Goal: Answer question/provide support: Answer question/provide support

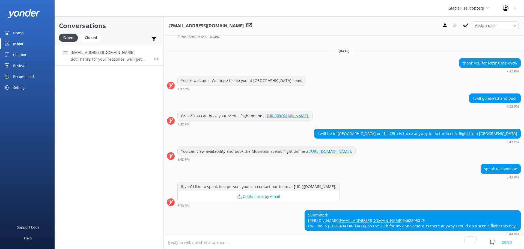
scroll to position [431, 0]
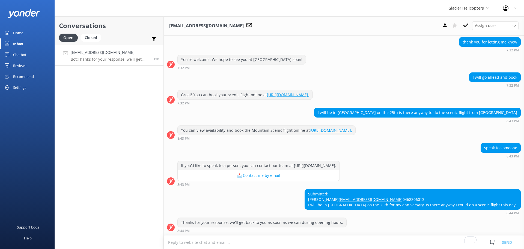
click at [282, 242] on textarea "To enrich screen reader interactions, please activate Accessibility in Grammarl…" at bounding box center [344, 241] width 360 height 13
click at [136, 128] on div "Conversations Open Closed Important Assigned to me Unassigned jewellc@outlook.c…" at bounding box center [109, 132] width 109 height 232
click at [299, 243] on textarea "To enrich screen reader interactions, please activate Accessibility in Grammarl…" at bounding box center [344, 241] width 360 height 13
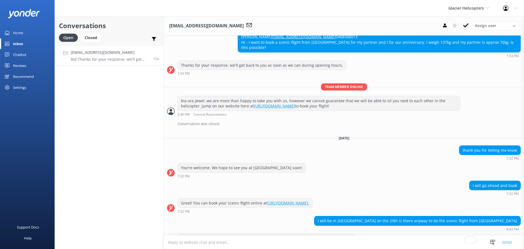
scroll to position [322, 0]
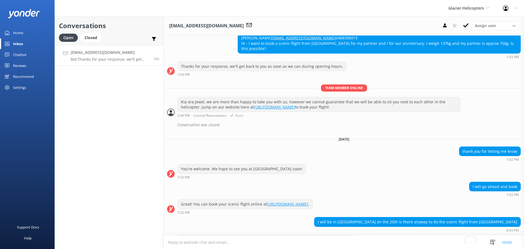
drag, startPoint x: 181, startPoint y: 90, endPoint x: 401, endPoint y: 97, distance: 219.7
click at [401, 97] on div "Kia ora Jewel, we are more than happy to take you with us, however we cannot gu…" at bounding box center [319, 104] width 282 height 14
copy div "Kia ora Jewel, we are more than happy to take you with us, however we cannot gu…"
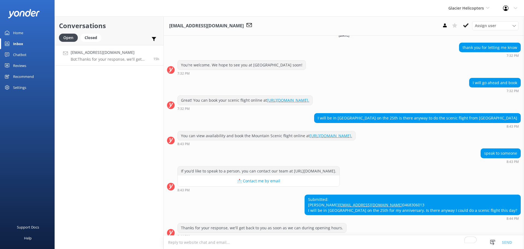
scroll to position [431, 0]
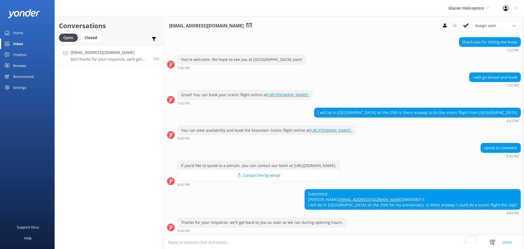
click at [251, 241] on textarea "To enrich screen reader interactions, please activate Accessibility in Grammarl…" at bounding box center [344, 241] width 360 height 13
click at [17, 56] on div "Chatbot" at bounding box center [19, 54] width 13 height 11
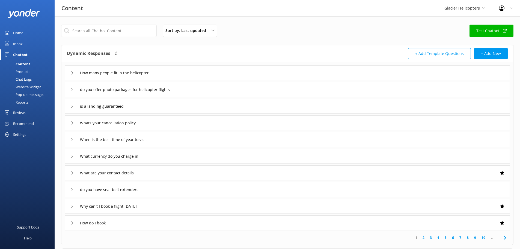
click at [28, 78] on div "Chat Logs" at bounding box center [17, 79] width 28 height 8
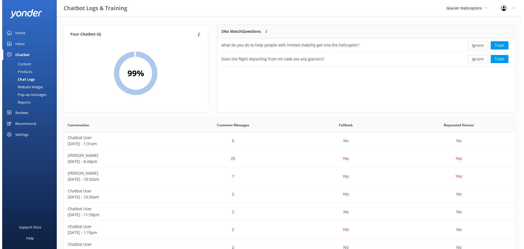
scroll to position [37, 294]
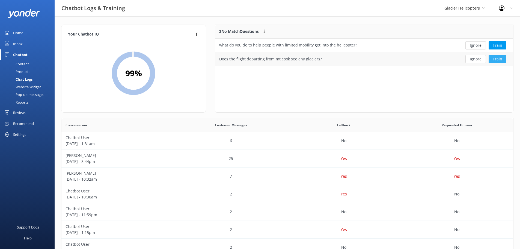
click at [502, 59] on button "Train" at bounding box center [497, 59] width 18 height 8
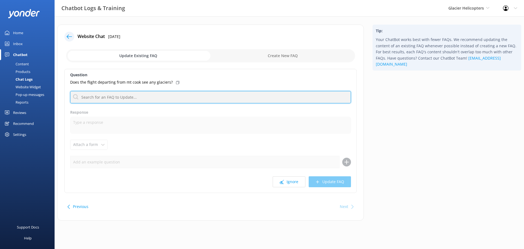
click at [113, 96] on input "text" at bounding box center [210, 97] width 281 height 12
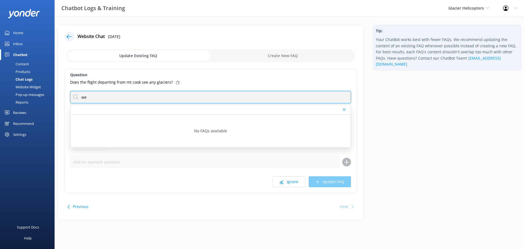
type input "w"
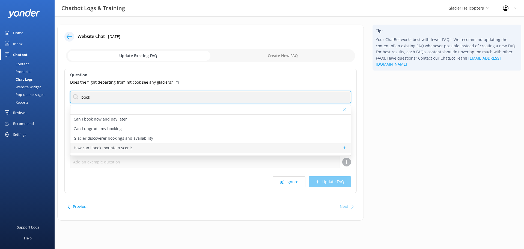
type input "book"
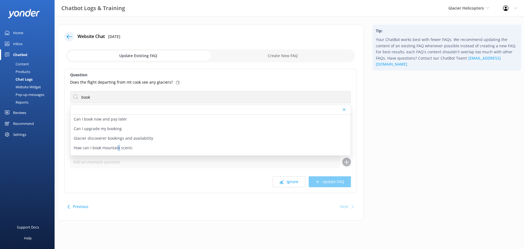
click at [118, 148] on p "How can i book mountain scenic" at bounding box center [103, 148] width 59 height 6
type textarea "You can view availability and book the Mountain Scenic flight online at https:/…"
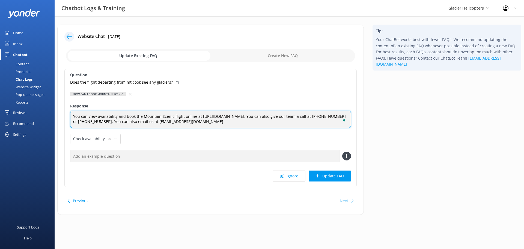
drag, startPoint x: 168, startPoint y: 125, endPoint x: 64, endPoint y: 115, distance: 105.0
click at [64, 115] on div "Website Chat 15th Aug 2025 Update Existing FAQ Create New FAQ Question Does the…" at bounding box center [210, 120] width 306 height 190
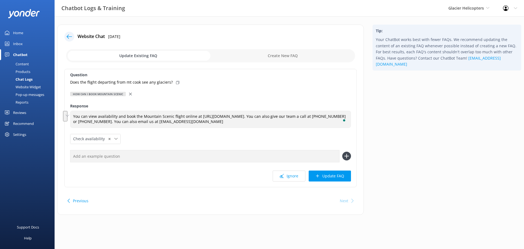
click at [129, 94] on icon at bounding box center [130, 93] width 3 height 3
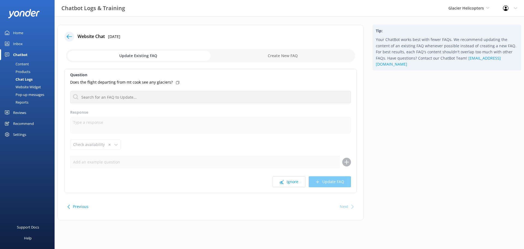
click at [291, 57] on input "checkbox" at bounding box center [210, 55] width 289 height 13
checkbox input "true"
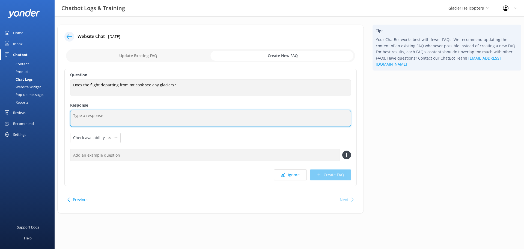
click at [115, 122] on textarea "To enrich screen reader interactions, please activate Accessibility in Grammarl…" at bounding box center [210, 118] width 281 height 17
paste textarea "You can view availability and book the Mountain Scenic flight online at https:/…"
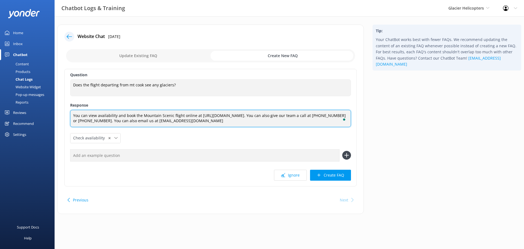
drag, startPoint x: 142, startPoint y: 115, endPoint x: 145, endPoint y: 112, distance: 4.3
click at [145, 112] on textarea "You can view availability and book the Mountain Scenic flight online at https:/…" at bounding box center [210, 118] width 281 height 17
drag, startPoint x: 135, startPoint y: 114, endPoint x: 182, endPoint y: 113, distance: 46.9
click at [182, 113] on textarea "You can view availability and book the Mountain Scenic flight online at https:/…" at bounding box center [210, 118] width 281 height 17
click at [263, 122] on textarea "You can view availability and book online at https://fareharbor.com/embeds/book…" at bounding box center [210, 118] width 281 height 17
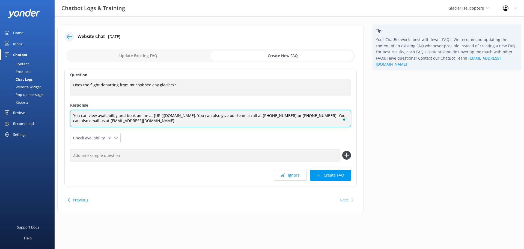
drag, startPoint x: 264, startPoint y: 121, endPoint x: 241, endPoint y: 118, distance: 23.4
click at [240, 119] on textarea "You can view availability and book online at https://fareharbor.com/embeds/book…" at bounding box center [210, 118] width 281 height 17
drag, startPoint x: 151, startPoint y: 115, endPoint x: 295, endPoint y: 114, distance: 143.8
click at [295, 114] on textarea "You can view availability and book online at https://fareharbor.com/embeds/book…" at bounding box center [210, 118] width 281 height 17
paste textarea "www.glacierhelicopters.co.nz/aoraki-mount-cook"
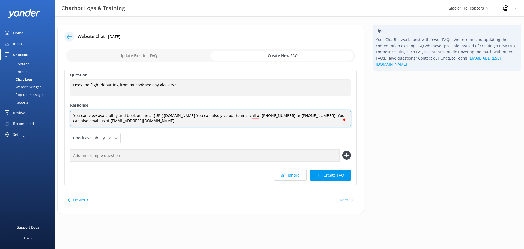
click at [270, 120] on textarea "You can view availability and book online at https://www.glacierhelicopters.co.…" at bounding box center [210, 118] width 281 height 17
type textarea "You can view availability and book online at https://www.glacierhelicopters.co.…"
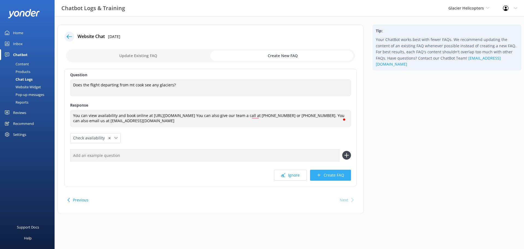
click at [331, 174] on button "Create FAQ" at bounding box center [330, 174] width 41 height 11
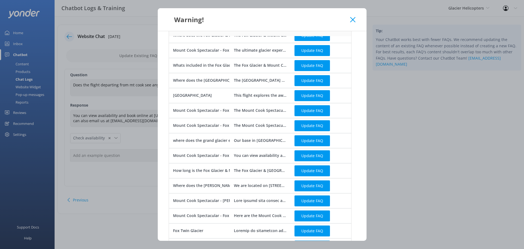
scroll to position [111, 0]
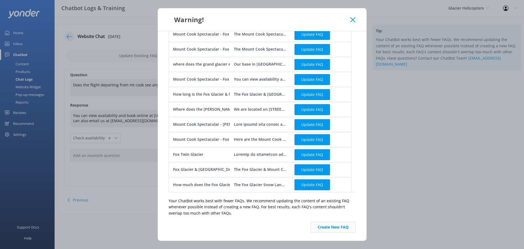
click at [344, 223] on button "Create New FAQ" at bounding box center [332, 226] width 45 height 11
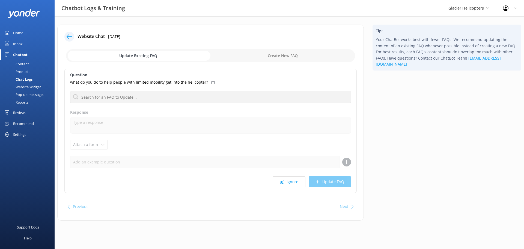
click at [419, 120] on div "Tip: Your ChatBot works best with fewer FAQs. We recommend updating the content…" at bounding box center [446, 125] width 157 height 201
click at [210, 81] on div "what do you do to help people with limited mobility get into the helicopter?" at bounding box center [210, 82] width 281 height 6
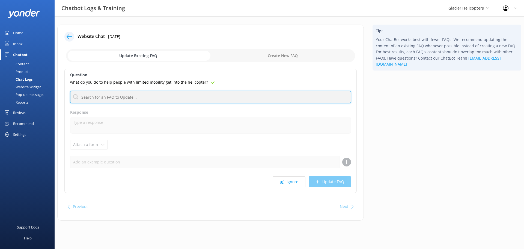
click at [135, 97] on input "text" at bounding box center [210, 97] width 281 height 12
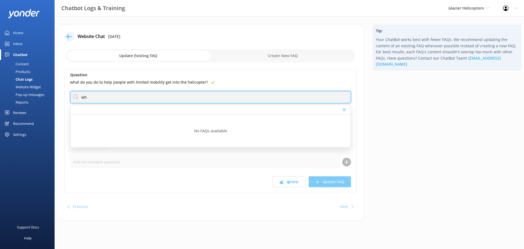
type input "w"
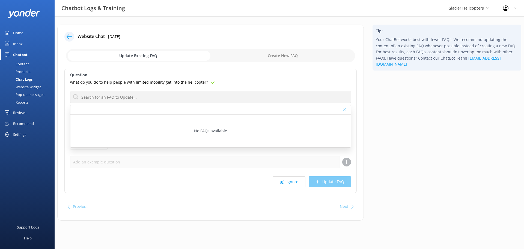
click at [447, 125] on div "Tip: Your ChatBot works best with fewer FAQs. We recommend updating the content…" at bounding box center [446, 125] width 157 height 201
click at [343, 109] on use at bounding box center [344, 109] width 3 height 3
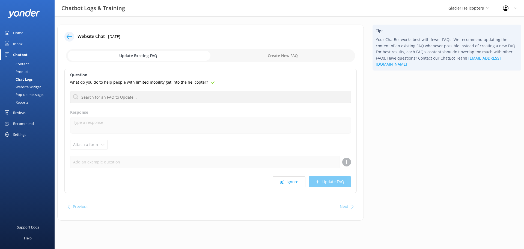
click at [280, 53] on input "checkbox" at bounding box center [210, 55] width 289 height 13
checkbox input "true"
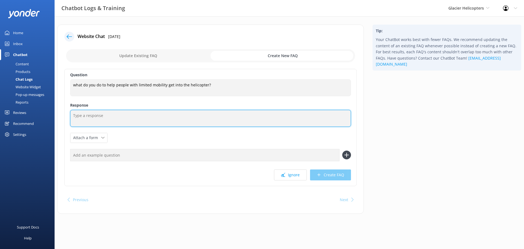
click at [127, 118] on textarea at bounding box center [210, 118] width 281 height 17
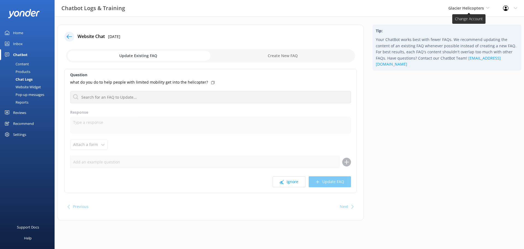
click at [474, 7] on span "Glacier Helicopters" at bounding box center [465, 7] width 35 height 5
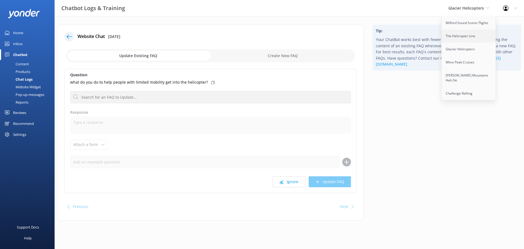
click at [466, 41] on link "The Helicopter Line" at bounding box center [468, 35] width 55 height 13
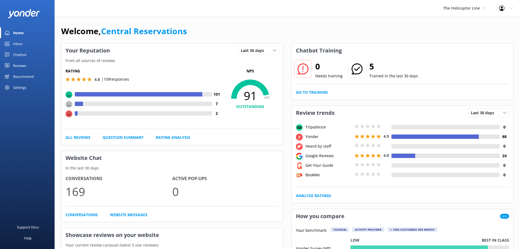
click at [15, 44] on div "Inbox" at bounding box center [18, 43] width 10 height 11
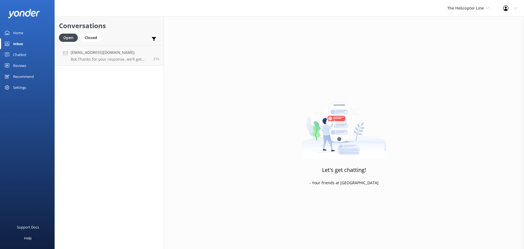
click at [27, 56] on link "Chatbot" at bounding box center [27, 54] width 55 height 11
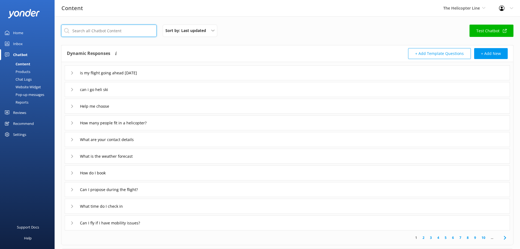
click at [118, 28] on input "text" at bounding box center [108, 31] width 95 height 12
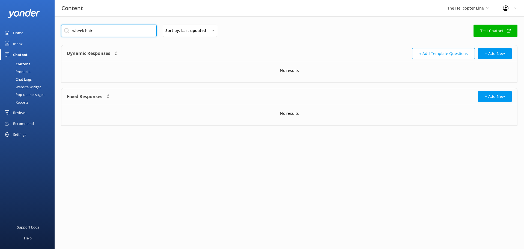
click at [78, 28] on input "wheelchair" at bounding box center [108, 31] width 95 height 12
type input "mobility"
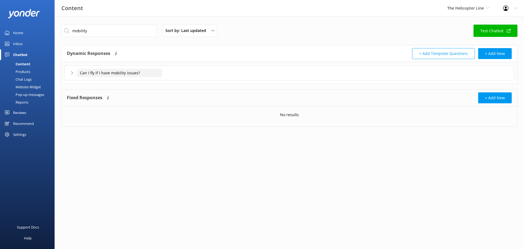
click at [127, 76] on input "Can I fly if I have mobility issues?" at bounding box center [119, 73] width 85 height 8
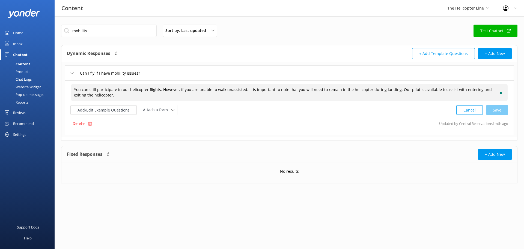
drag, startPoint x: 119, startPoint y: 93, endPoint x: 89, endPoint y: 89, distance: 29.7
click at [89, 89] on textarea "You can still participate in our helicopter flights. However, if you are unable…" at bounding box center [289, 92] width 437 height 17
drag, startPoint x: 74, startPoint y: 87, endPoint x: 95, endPoint y: 94, distance: 22.4
click at [95, 94] on textarea "You can still participate in our helicopter flights. However, if you are unable…" at bounding box center [289, 92] width 437 height 17
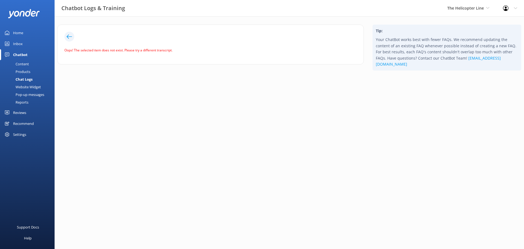
click at [69, 37] on icon at bounding box center [69, 36] width 5 height 5
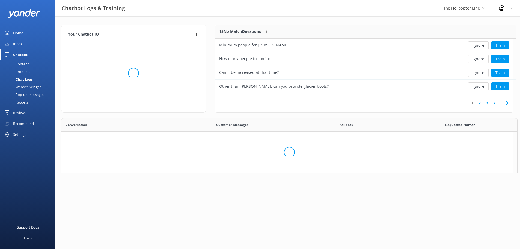
scroll to position [4, 4]
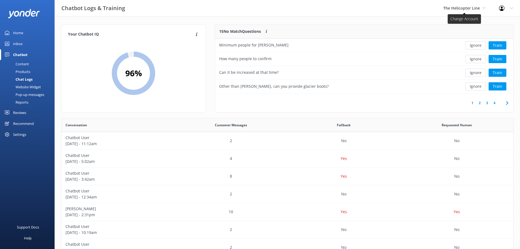
click at [471, 9] on span "The Helicopter Line" at bounding box center [461, 7] width 37 height 5
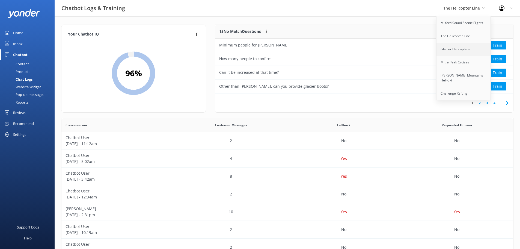
click at [463, 46] on link "Glacier Helicopters" at bounding box center [463, 49] width 55 height 13
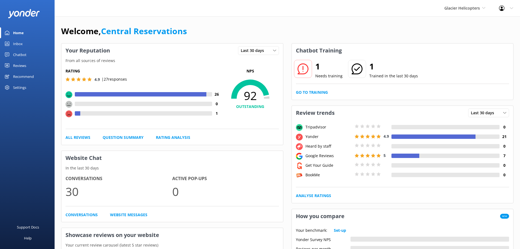
click at [23, 46] on link "Inbox" at bounding box center [27, 43] width 55 height 11
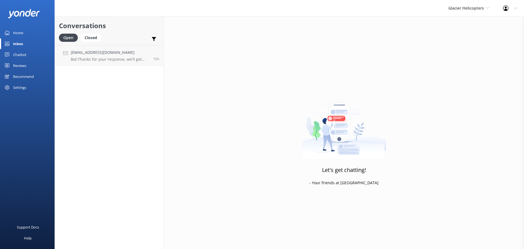
click at [22, 53] on div "Chatbot" at bounding box center [19, 54] width 13 height 11
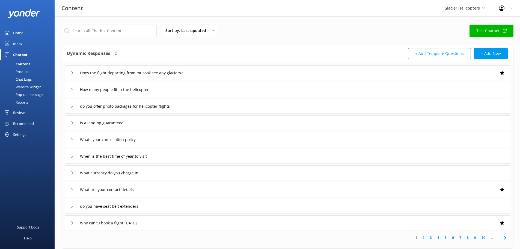
click at [28, 80] on div "Chat Logs" at bounding box center [17, 79] width 28 height 8
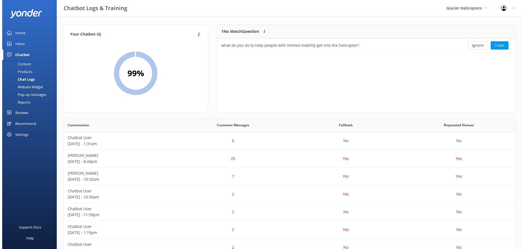
scroll to position [23, 294]
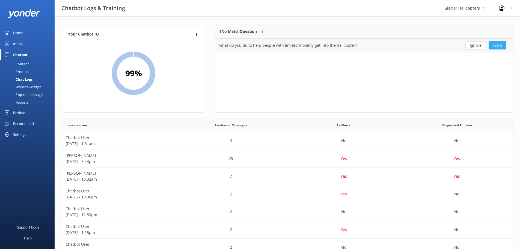
click at [499, 46] on button "Train" at bounding box center [497, 45] width 18 height 8
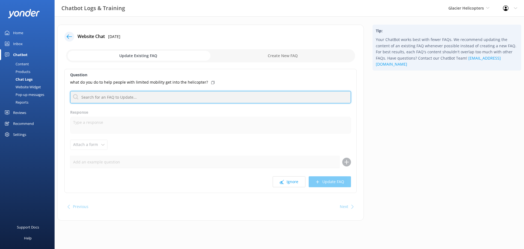
click at [119, 94] on input "text" at bounding box center [210, 97] width 281 height 12
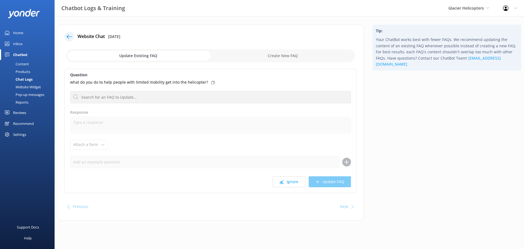
click at [286, 52] on input "checkbox" at bounding box center [210, 55] width 289 height 13
checkbox input "true"
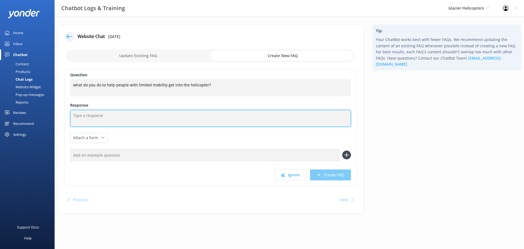
click at [92, 115] on textarea at bounding box center [210, 118] width 281 height 17
paste textarea "You can still participate in our helicopter flights. However, if you are unable…"
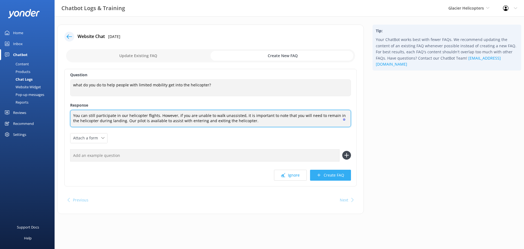
type textarea "You can still participate in our helicopter flights. However, if you are unable…"
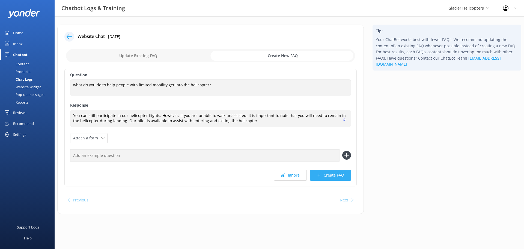
click at [328, 175] on button "Create FAQ" at bounding box center [330, 174] width 41 height 11
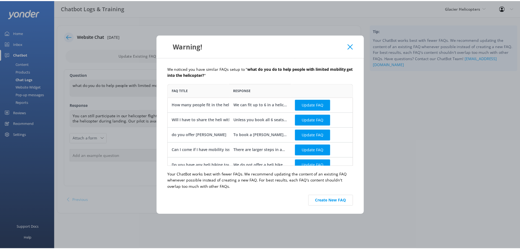
scroll to position [7, 0]
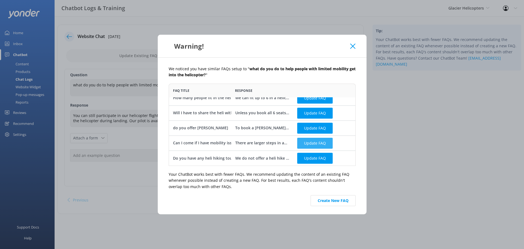
click at [319, 142] on button "Update FAQ" at bounding box center [314, 142] width 35 height 11
checkbox input "false"
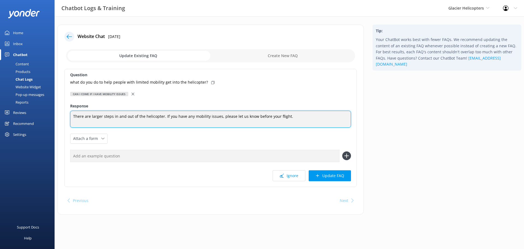
click at [308, 115] on textarea "There are larger steps in and out of the helicopter. If you have any mobility i…" at bounding box center [210, 118] width 281 height 17
paste textarea "You can still participate in our helicopter flights. However, if you are unable…"
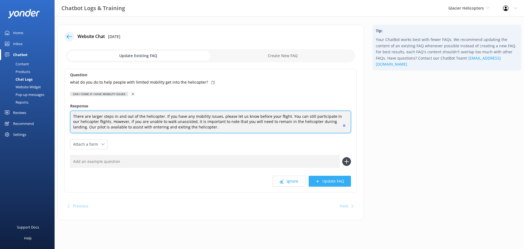
type textarea "There are larger steps in and out of the helicopter. If you have any mobility i…"
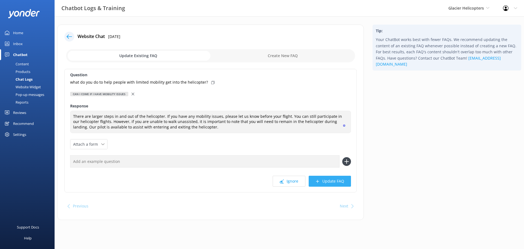
click at [341, 182] on button "Update FAQ" at bounding box center [330, 180] width 42 height 11
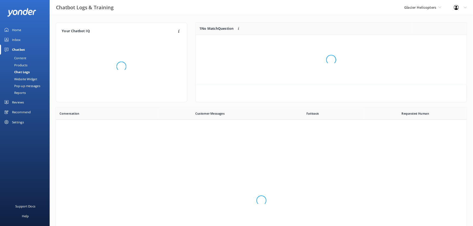
scroll to position [187, 447]
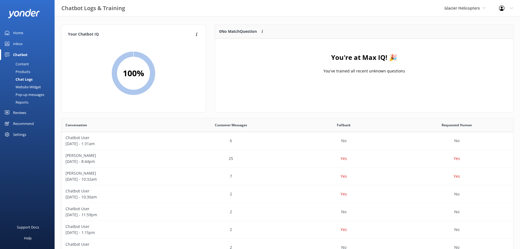
click at [349, 28] on div "0 No Match Question Customers sometimes ask questions that don't fully match an…" at bounding box center [333, 32] width 237 height 14
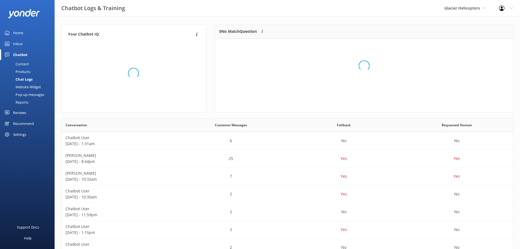
scroll to position [4, 4]
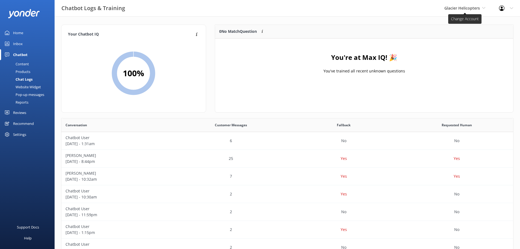
click at [466, 7] on span "Glacier Helicopters" at bounding box center [461, 7] width 35 height 5
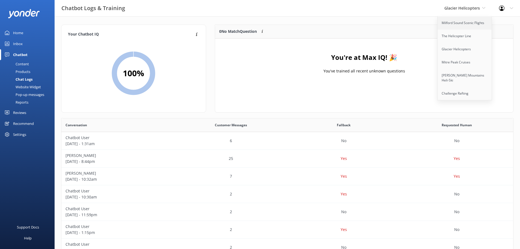
click at [461, 23] on link "Milford Sound Scenic Flights" at bounding box center [464, 22] width 55 height 13
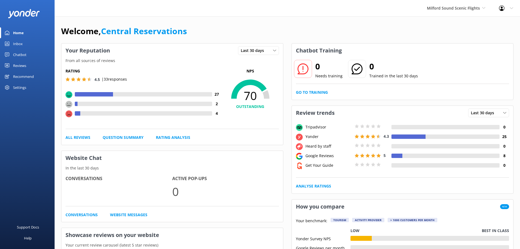
click at [23, 43] on link "Inbox" at bounding box center [27, 43] width 55 height 11
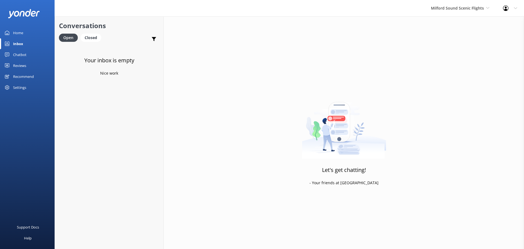
click at [22, 52] on div "Chatbot" at bounding box center [19, 54] width 13 height 11
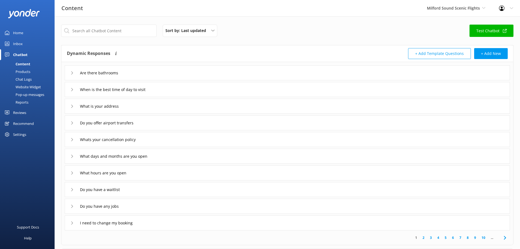
click at [27, 71] on div "Products" at bounding box center [16, 72] width 27 height 8
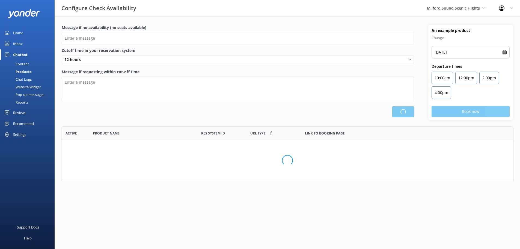
type input "There are no seats available, please check an alternative day"
type textarea "Our online booking system closes {hours} prior to departure. Please contact us …"
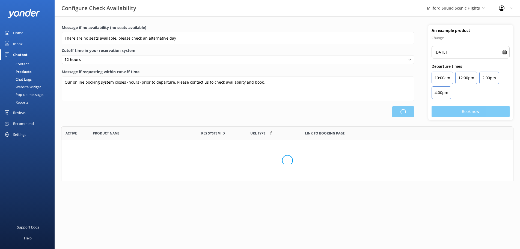
scroll to position [160, 447]
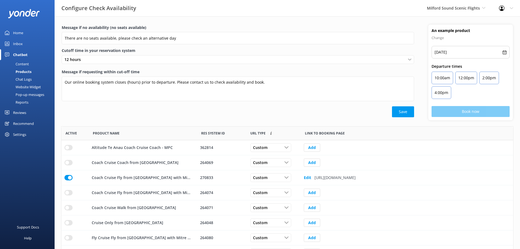
click at [28, 80] on div "Chat Logs" at bounding box center [17, 79] width 28 height 8
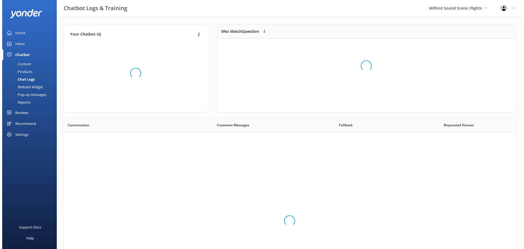
scroll to position [187, 447]
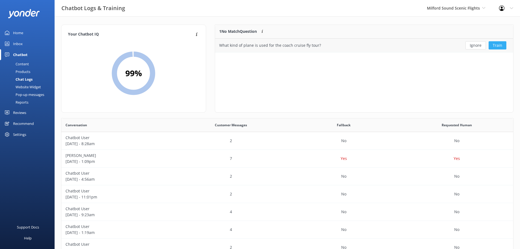
click at [498, 41] on button "Train" at bounding box center [497, 45] width 18 height 8
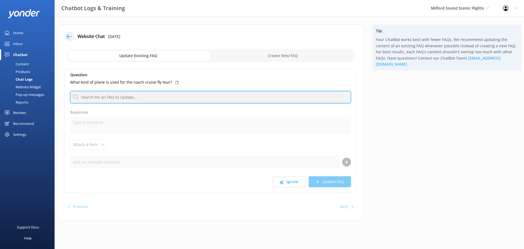
click at [119, 100] on input "text" at bounding box center [210, 97] width 281 height 12
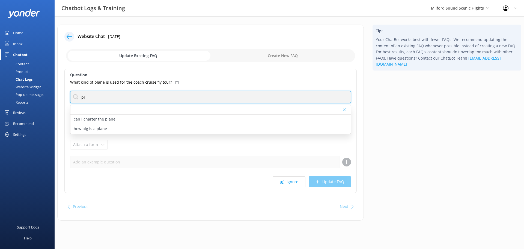
type input "p"
type input "w"
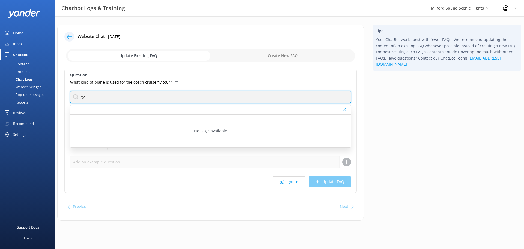
type input "t"
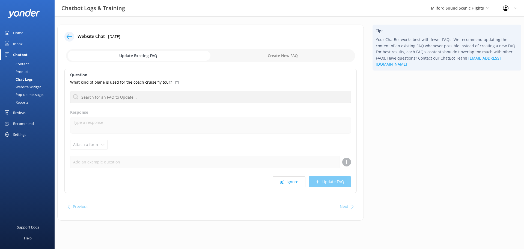
click at [271, 58] on input "checkbox" at bounding box center [210, 55] width 289 height 13
checkbox input "true"
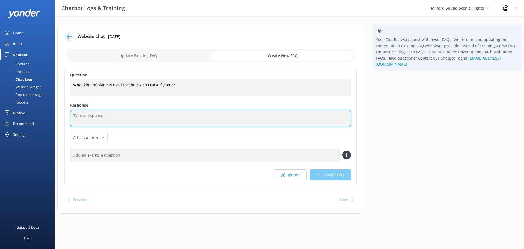
click at [127, 110] on textarea at bounding box center [210, 118] width 281 height 17
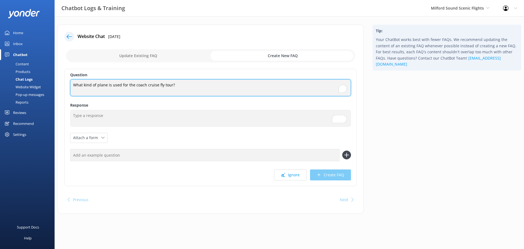
drag, startPoint x: 180, startPoint y: 88, endPoint x: 74, endPoint y: 83, distance: 106.5
click at [74, 83] on textarea "What kind of plane is used for the coach cruise fly tour?" at bounding box center [210, 87] width 281 height 17
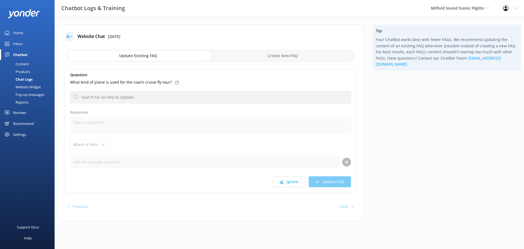
click at [291, 54] on input "checkbox" at bounding box center [210, 55] width 289 height 13
checkbox input "true"
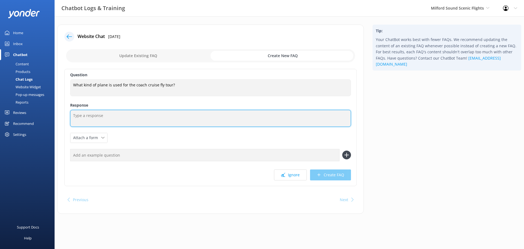
click at [118, 119] on textarea at bounding box center [210, 118] width 281 height 17
paste textarea "The GippsAero GA8 Airvan (7 passengers) is ideal for small, cost-effective scen…"
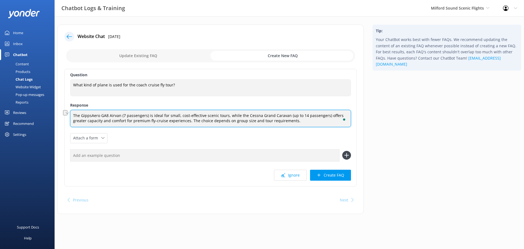
drag, startPoint x: 120, startPoint y: 115, endPoint x: 147, endPoint y: 116, distance: 27.0
click at [147, 116] on textarea "The GippsAero GA8 Airvan (7 passengers) is ideal for small, cost-effective scen…" at bounding box center [210, 118] width 281 height 17
drag, startPoint x: 149, startPoint y: 116, endPoint x: 198, endPoint y: 115, distance: 48.6
click at [198, 115] on textarea "The GippsAero GA8 Airvanis ideal for small, cost-effective scenic tours, while …" at bounding box center [210, 118] width 281 height 17
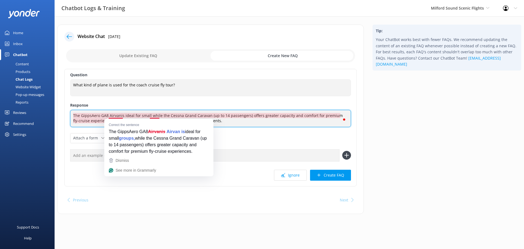
click at [120, 115] on textarea "The GippsAero GA8 Airvanis ideal for small while the Cessna Grand Caravan (up t…" at bounding box center [210, 118] width 281 height 17
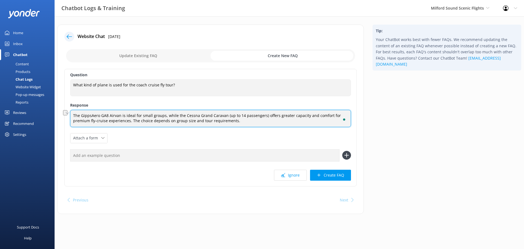
drag, startPoint x: 223, startPoint y: 115, endPoint x: 262, endPoint y: 115, distance: 38.5
click at [262, 115] on textarea "The GippsAero GA8 Airvan is ideal for small groups, while the Cessna Grand Cara…" at bounding box center [210, 118] width 281 height 17
drag, startPoint x: 265, startPoint y: 115, endPoint x: 309, endPoint y: 116, distance: 44.5
click at [309, 116] on textarea "The GippsAero GA8 Airvan is ideal for small groups, while the Cessna Grand Cara…" at bounding box center [210, 118] width 281 height 17
click at [269, 116] on textarea "The GippsAero GA8 Airvan is ideal for small groups, while the Cessna Grand Cara…" at bounding box center [210, 118] width 281 height 17
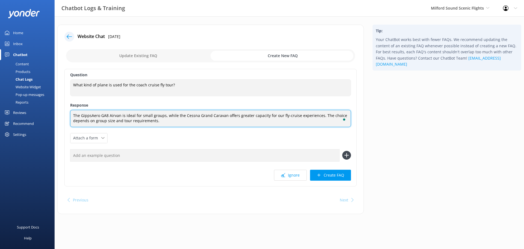
click at [166, 121] on textarea "The GippsAero GA8 Airvan is ideal for small groups, while the Cessna Grand Cara…" at bounding box center [210, 118] width 281 height 17
click at [161, 121] on textarea "The GippsAero GA8 Airvan is ideal for small groups, while the Cessna Grand Cara…" at bounding box center [210, 118] width 281 height 17
drag, startPoint x: 318, startPoint y: 116, endPoint x: 321, endPoint y: 120, distance: 5.3
click at [321, 120] on textarea "The GippsAero GA8 Airvan is ideal for small groups, while the Cessna Grand Cara…" at bounding box center [210, 118] width 281 height 17
click at [74, 115] on textarea "The GippsAero GA8 Airvan is ideal for small groups, while the Cessna Grand Cara…" at bounding box center [210, 118] width 281 height 17
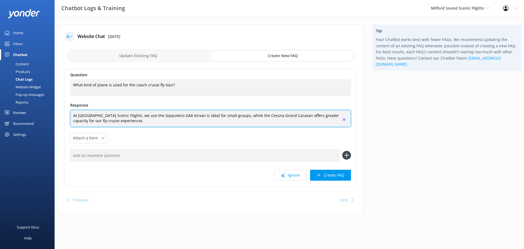
click at [193, 115] on textarea "At Milford Sound Scenic Flights, we use the GippsAero GA8 Airvan is ideal for s…" at bounding box center [210, 118] width 281 height 17
click at [252, 116] on textarea "At Milford Sound Scenic Flights, we use the GippsAero GA8 Airvan, which is idea…" at bounding box center [210, 118] width 281 height 17
click at [302, 115] on textarea "At Milford Sound Scenic Flights, we use the GippsAero GA8 Airvan, which is idea…" at bounding box center [210, 118] width 281 height 17
click at [192, 120] on textarea "At Milford Sound Scenic Flights, we use the GippsAero GA8 Airvan, which is idea…" at bounding box center [210, 118] width 281 height 17
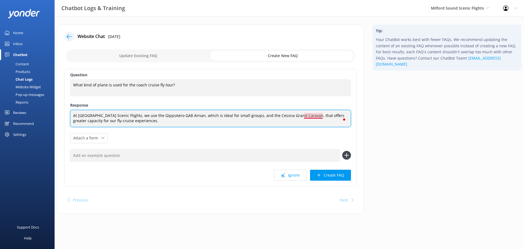
click at [313, 115] on textarea "At Milford Sound Scenic Flights, we use the GippsAero GA8 Airvan, which is idea…" at bounding box center [210, 118] width 281 height 17
click at [304, 126] on textarea "At Milford Sound Scenic Flights, we use the GippsAero GA8 Airvan, which is idea…" at bounding box center [210, 118] width 281 height 17
click at [151, 121] on textarea "At Milford Sound Scenic Flights, we use the GippsAero GA8 Airvan, which is idea…" at bounding box center [210, 118] width 281 height 17
type textarea "At Milford Sound Scenic Flights, we use the GippsAero GA8 Airvan, which is idea…"
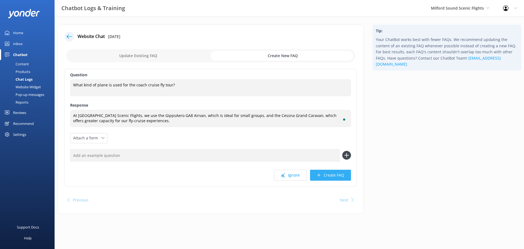
click at [329, 174] on button "Create FAQ" at bounding box center [330, 174] width 41 height 11
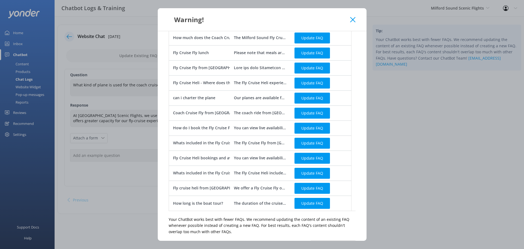
scroll to position [152, 0]
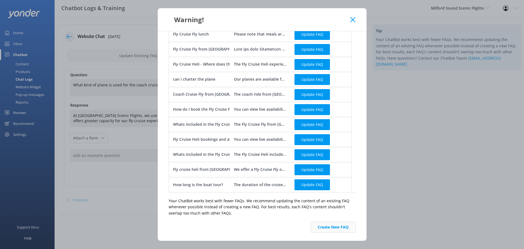
click at [337, 228] on button "Create New FAQ" at bounding box center [332, 226] width 45 height 11
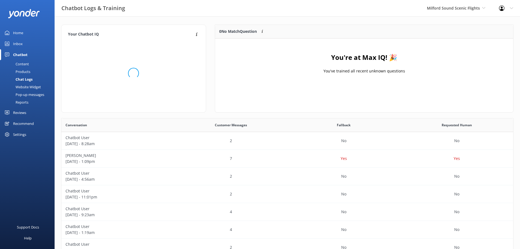
scroll to position [64, 294]
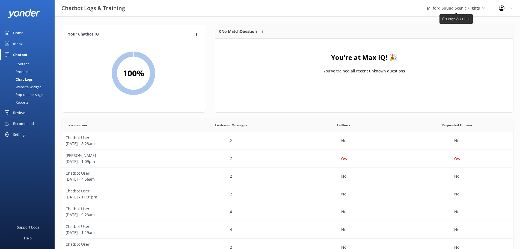
click at [469, 7] on span "Milford Sound Scenic Flights" at bounding box center [453, 7] width 53 height 5
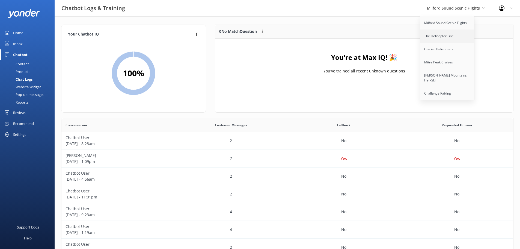
click at [452, 33] on link "The Helicopter Line" at bounding box center [447, 35] width 55 height 13
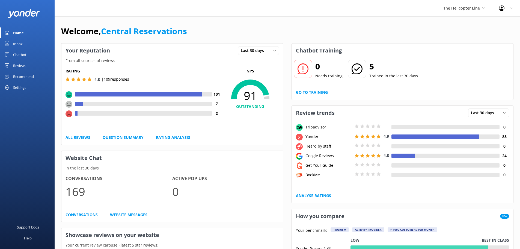
click at [19, 54] on div "Chatbot" at bounding box center [19, 54] width 13 height 11
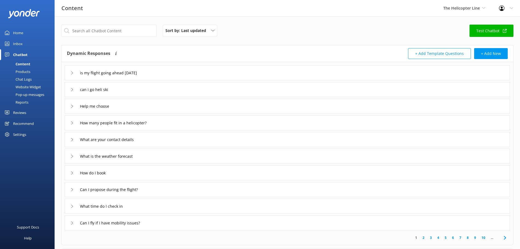
click at [24, 77] on div "Chat Logs" at bounding box center [17, 79] width 28 height 8
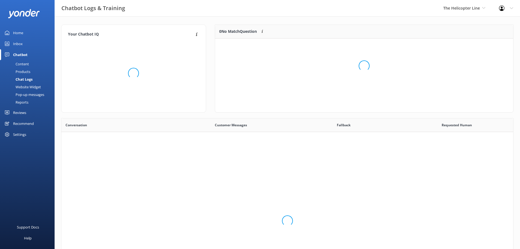
scroll to position [187, 447]
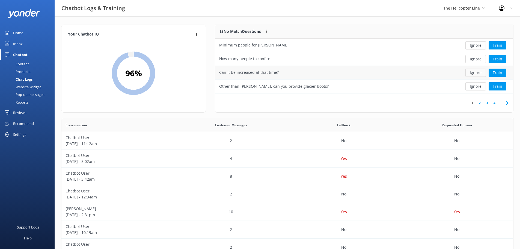
click at [479, 70] on button "Ignore" at bounding box center [475, 72] width 20 height 8
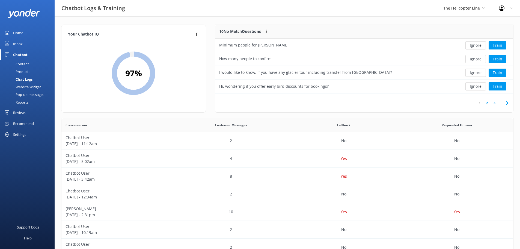
click at [479, 70] on button "Ignore" at bounding box center [475, 72] width 20 height 8
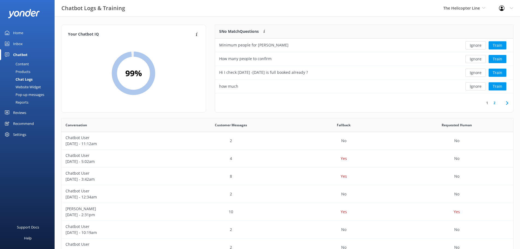
click at [479, 70] on button "Ignore" at bounding box center [475, 72] width 20 height 8
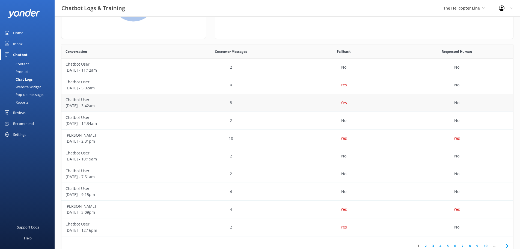
scroll to position [82, 0]
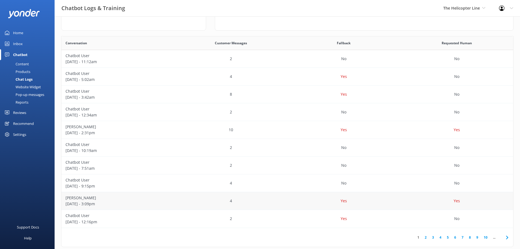
click at [425, 201] on div "Yes" at bounding box center [456, 201] width 113 height 18
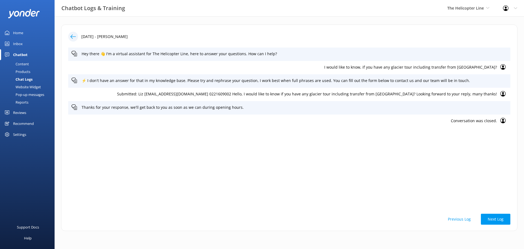
click at [461, 3] on div "The Helicopter Line Milford Sound Scenic Flights The Helicopter Line Glacier He…" at bounding box center [468, 8] width 56 height 16
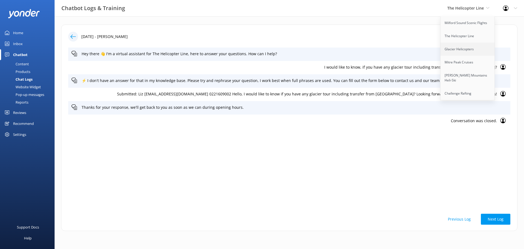
click at [467, 49] on link "Glacier Helicopters" at bounding box center [467, 49] width 55 height 13
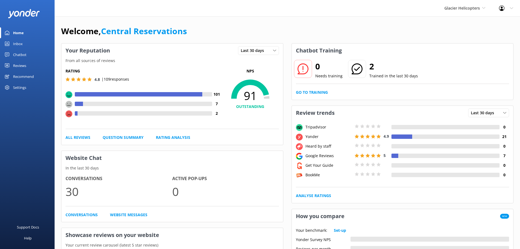
click at [16, 54] on div "Chatbot" at bounding box center [19, 54] width 13 height 11
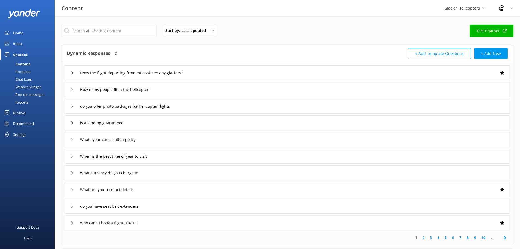
click at [29, 86] on div "Website Widget" at bounding box center [22, 87] width 38 height 8
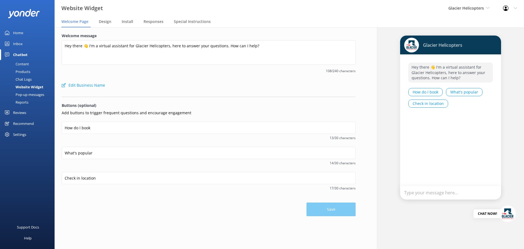
click at [28, 78] on div "Chat Logs" at bounding box center [17, 79] width 28 height 8
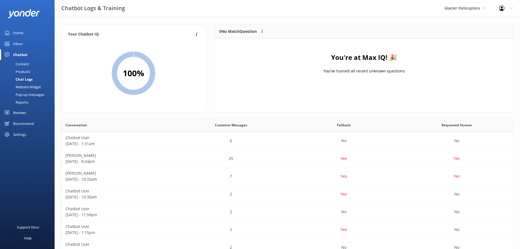
scroll to position [187, 447]
click at [462, 9] on span "Glacier Helicopters" at bounding box center [461, 7] width 35 height 5
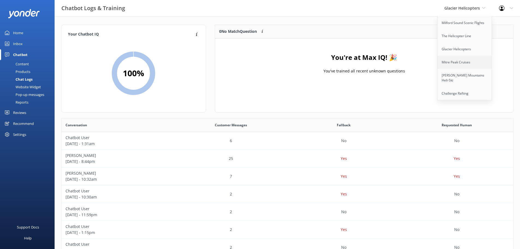
click at [459, 59] on link "Mitre Peak Cruises" at bounding box center [464, 62] width 55 height 13
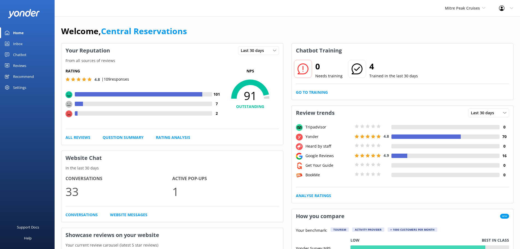
click at [23, 44] on link "Inbox" at bounding box center [27, 43] width 55 height 11
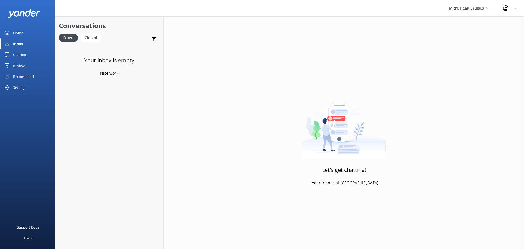
click at [20, 53] on div "Chatbot" at bounding box center [19, 54] width 13 height 11
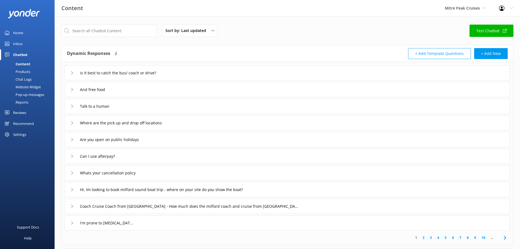
click at [29, 77] on div "Chat Logs" at bounding box center [17, 79] width 28 height 8
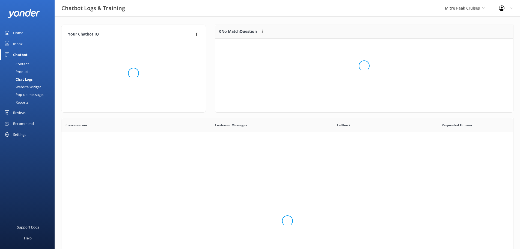
scroll to position [187, 447]
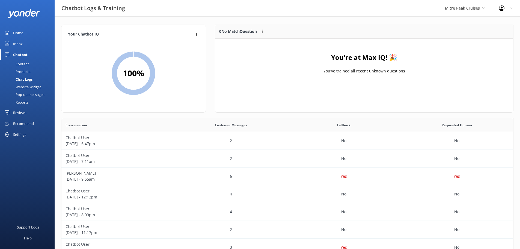
click at [26, 70] on div "Products" at bounding box center [16, 72] width 27 height 8
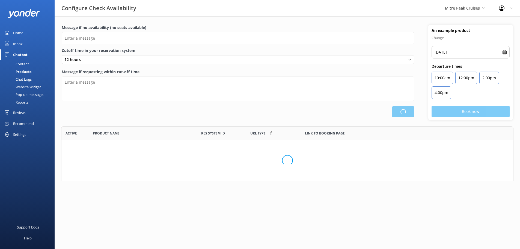
scroll to position [51, 448]
type input "There are no seats available, please check an alternative day"
type textarea "Our online booking system closes {hours} prior to departure. Please contact us …"
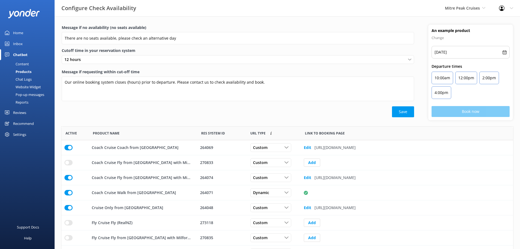
scroll to position [160, 447]
click at [19, 80] on div "Chat Logs" at bounding box center [17, 79] width 28 height 8
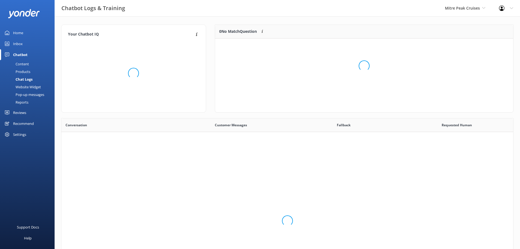
scroll to position [187, 447]
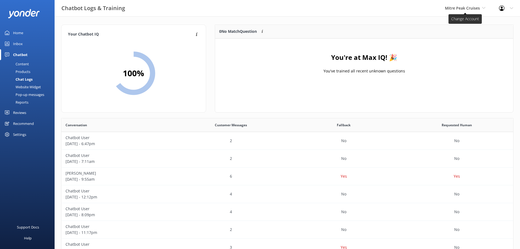
click at [465, 8] on span "Mitre Peak Cruises" at bounding box center [462, 7] width 35 height 5
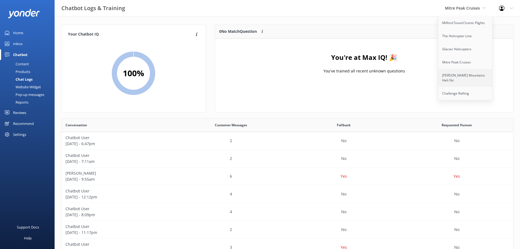
click at [455, 77] on link "[PERSON_NAME] Mountains Heli-Ski" at bounding box center [465, 78] width 55 height 18
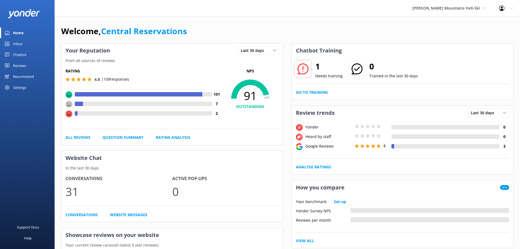
click at [18, 53] on div "Chatbot" at bounding box center [19, 54] width 13 height 11
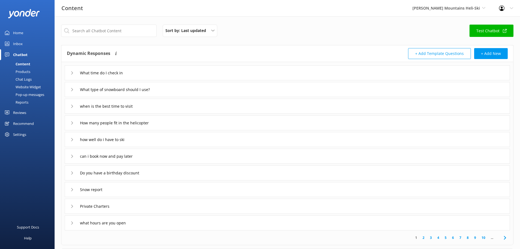
click at [23, 80] on div "Chat Logs" at bounding box center [17, 79] width 28 height 8
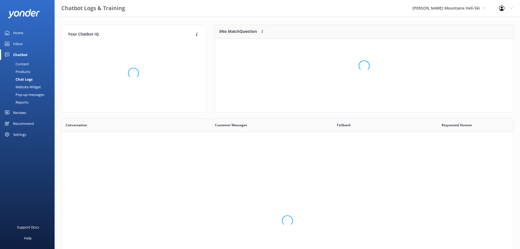
scroll to position [187, 447]
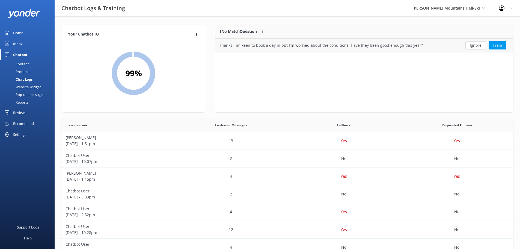
click at [471, 46] on button "Ignore" at bounding box center [475, 45] width 20 height 8
click at [480, 9] on span "[PERSON_NAME] Mountains Heli-Ski" at bounding box center [448, 8] width 73 height 6
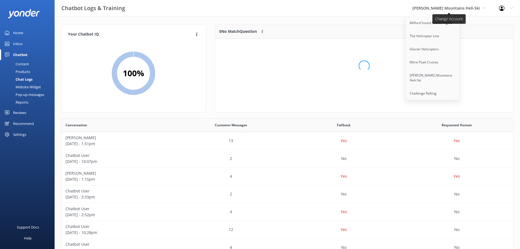
scroll to position [64, 294]
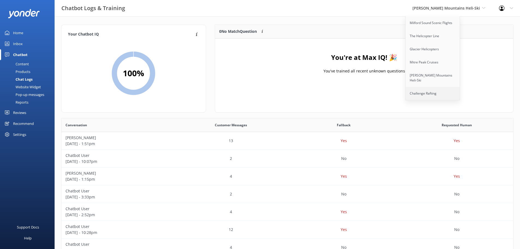
click at [448, 87] on link "Challenge Rafting" at bounding box center [432, 93] width 55 height 13
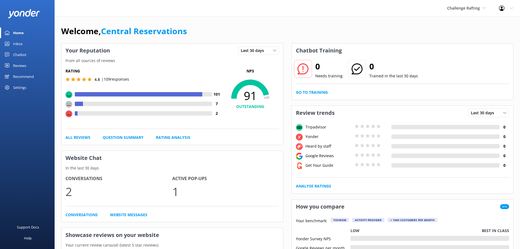
click at [27, 51] on link "Chatbot" at bounding box center [27, 54] width 55 height 11
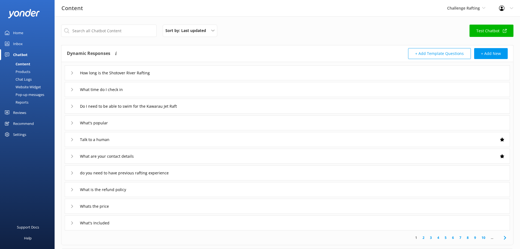
click at [27, 81] on div "Chat Logs" at bounding box center [17, 79] width 28 height 8
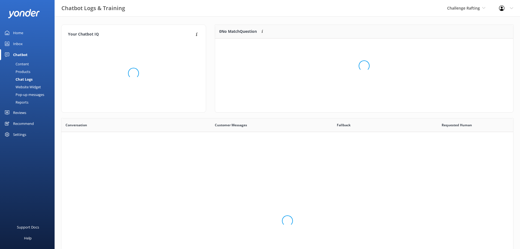
scroll to position [187, 447]
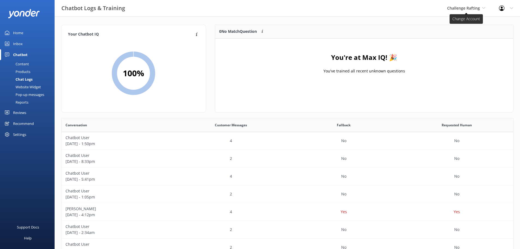
click at [480, 7] on span "Challenge Rafting" at bounding box center [466, 8] width 38 height 6
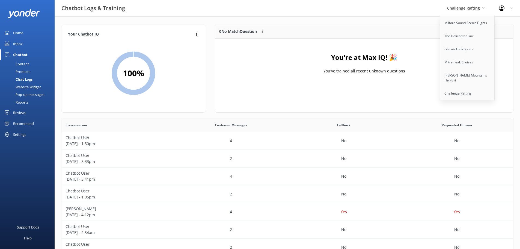
click at [414, 62] on div "You're at Max IQ! 🎉 You've trained all recent unknown questions" at bounding box center [364, 65] width 298 height 55
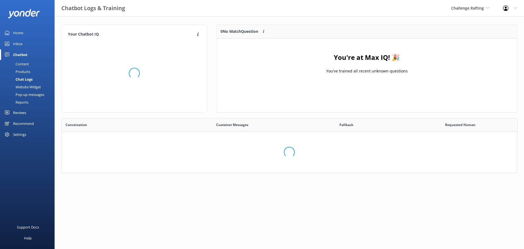
scroll to position [64, 294]
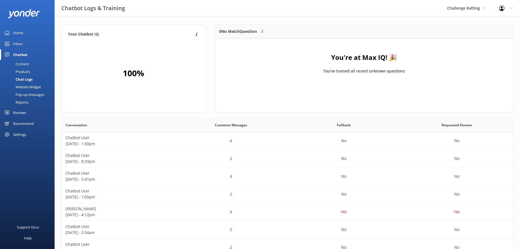
click at [455, 13] on div "Challenge Rafting Milford Sound Scenic Flights The Helicopter Line Glacier Heli…" at bounding box center [466, 8] width 52 height 16
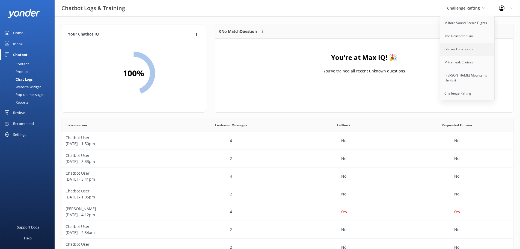
click at [459, 47] on link "Glacier Helicopters" at bounding box center [467, 49] width 55 height 13
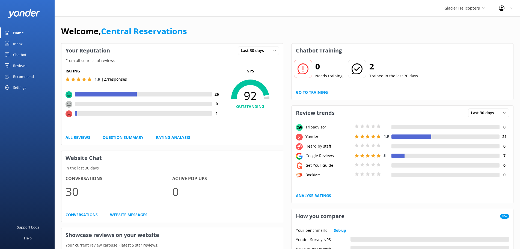
drag, startPoint x: 17, startPoint y: 44, endPoint x: 16, endPoint y: 41, distance: 3.1
click at [16, 43] on div "Inbox" at bounding box center [18, 43] width 10 height 11
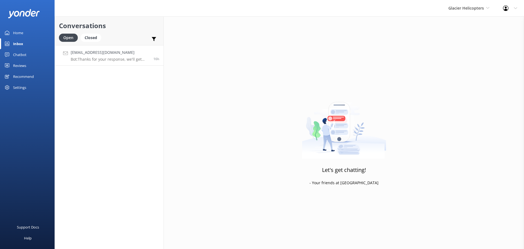
click at [130, 60] on p "Bot: Thanks for your response, we'll get back to you as soon as we can during o…" at bounding box center [110, 59] width 79 height 5
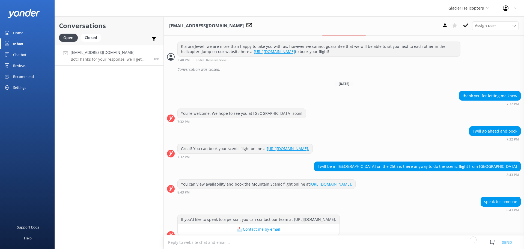
scroll to position [431, 0]
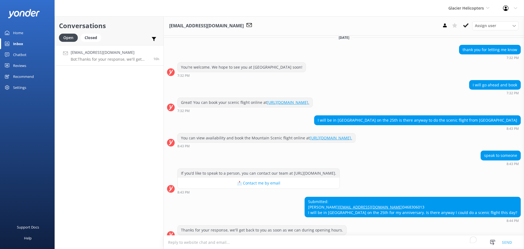
scroll to position [431, 0]
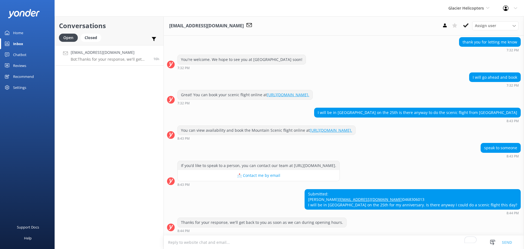
click at [210, 244] on textarea "To enrich screen reader interactions, please activate Accessibility in Grammarl…" at bounding box center [344, 241] width 360 height 13
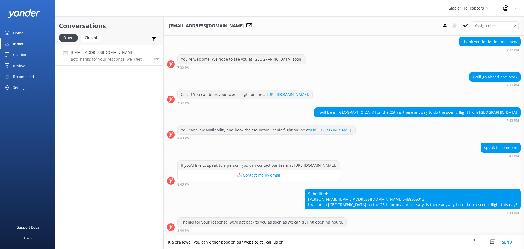
paste textarea "03 663 4000 0800 800 732 [EMAIL_ADDRESS][DOMAIN_NAME]"
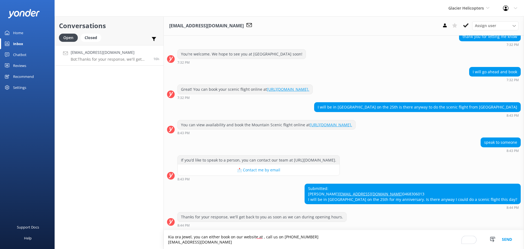
click at [303, 234] on textarea "Kia ora Jewel, you can either book on our website at , call us on [PHONE_NUMBER…" at bounding box center [344, 239] width 360 height 19
click at [283, 235] on textarea "Kia ora Jewel, you can either book on our website at , call us on [PHONE_NUMBER…" at bounding box center [344, 239] width 360 height 19
click at [167, 240] on textarea "Kia ora Jewel, you can either book on our website at , call us on [PHONE_NUMBER…" at bounding box center [344, 239] width 360 height 19
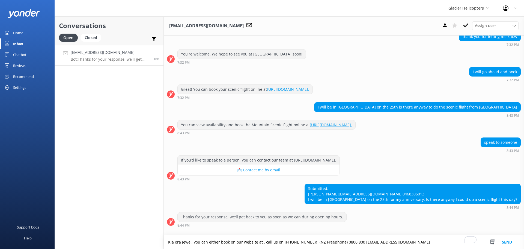
scroll to position [432, 0]
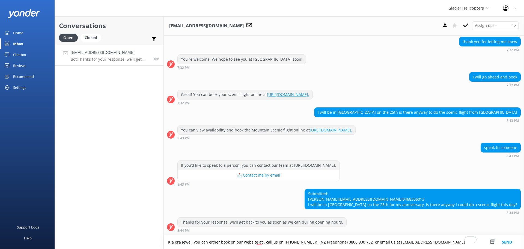
click at [453, 241] on textarea "Kia ora Jewel, you can either book on our website at , call us on [PHONE_NUMBER…" at bounding box center [344, 242] width 360 height 14
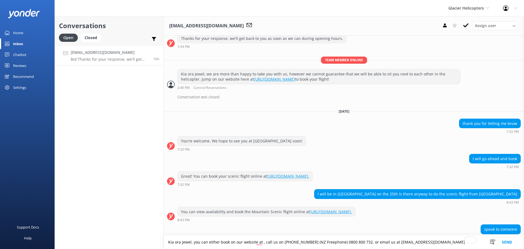
scroll to position [350, 0]
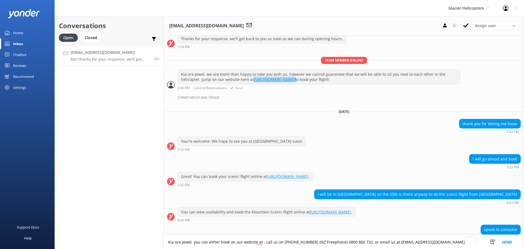
drag, startPoint x: 354, startPoint y: 69, endPoint x: 253, endPoint y: 71, distance: 100.7
click at [253, 71] on div "Kia ora Jewel, we are more than happy to take you with us, however we cannot gu…" at bounding box center [319, 77] width 282 height 14
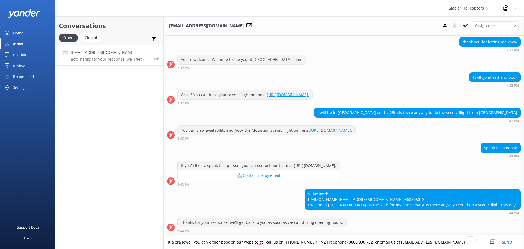
scroll to position [432, 0]
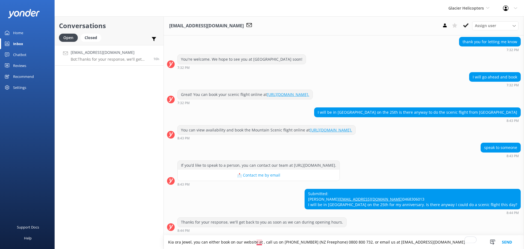
click at [261, 242] on textarea "Kia ora Jewel, you can either book on our website at , call us on [PHONE_NUMBER…" at bounding box center [344, 242] width 360 height 14
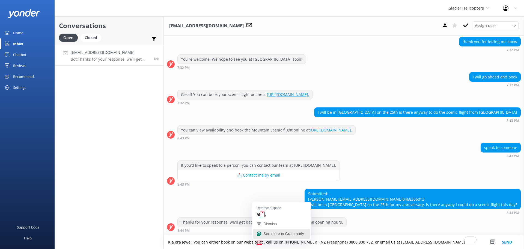
paste textarea "[URL][DOMAIN_NAME]"
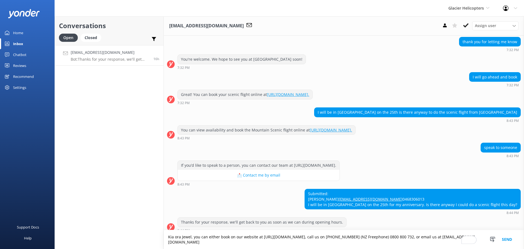
scroll to position [437, 0]
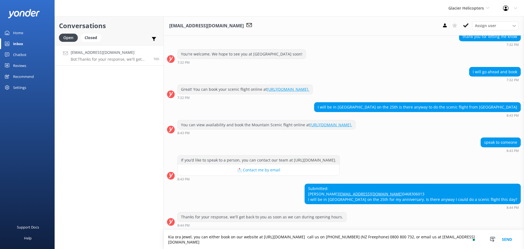
click at [369, 240] on textarea "Kia ora Jewel, you can either book on our website at [URL][DOMAIN_NAME] call us…" at bounding box center [344, 239] width 360 height 19
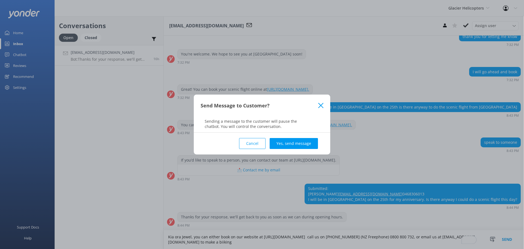
click at [247, 142] on button "Cancel" at bounding box center [252, 143] width 26 height 11
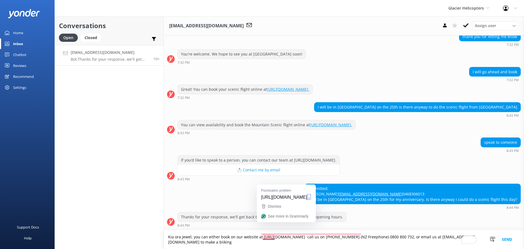
click at [267, 237] on textarea "Kia ora Jewel, you can either book on our website at [URL][DOMAIN_NAME] call us…" at bounding box center [344, 239] width 360 height 19
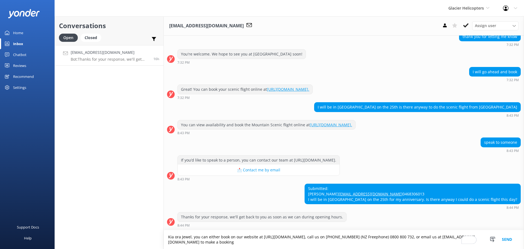
scroll to position [4, 0]
click at [342, 244] on textarea "Kia ora Jewel, you can either book on our website at [URL][DOMAIN_NAME] , call …" at bounding box center [344, 239] width 360 height 19
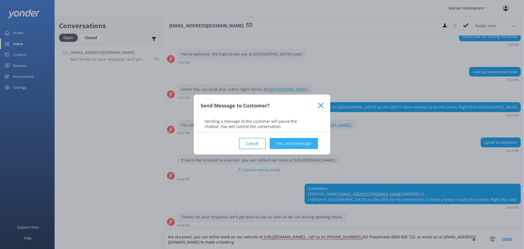
type textarea "Kia ora Jewel, you can either book on our website at [URL][DOMAIN_NAME] , call …"
click at [307, 145] on button "Yes, send message" at bounding box center [294, 143] width 48 height 11
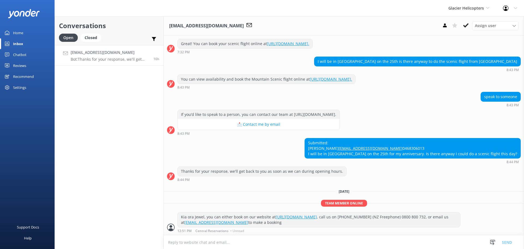
scroll to position [494, 0]
